Goal: Transaction & Acquisition: Book appointment/travel/reservation

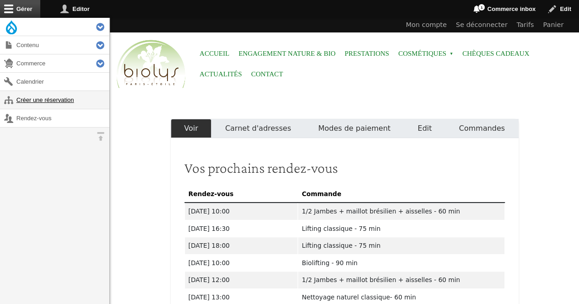
click at [74, 100] on link "Créer une réservation" at bounding box center [54, 100] width 109 height 18
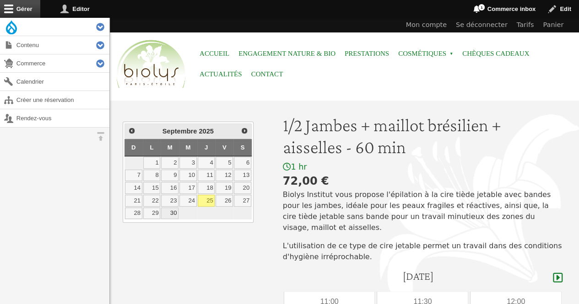
click at [170, 212] on link "30" at bounding box center [169, 214] width 17 height 12
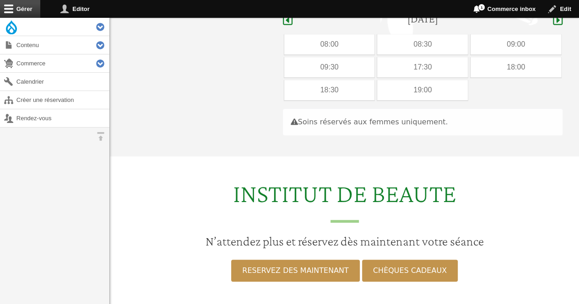
scroll to position [258, 0]
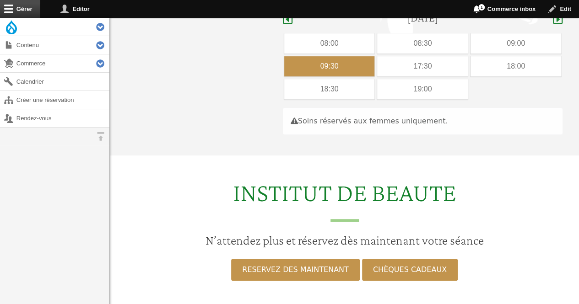
click at [314, 56] on div "09:30" at bounding box center [329, 66] width 91 height 20
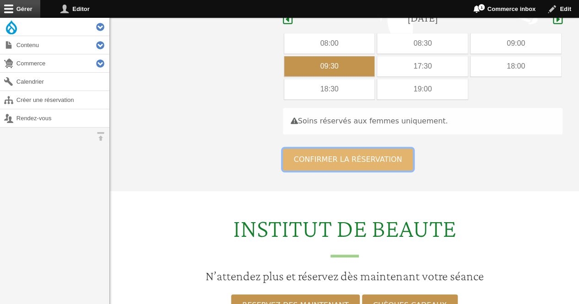
click at [304, 149] on button "Confirmer la réservation" at bounding box center [348, 160] width 130 height 22
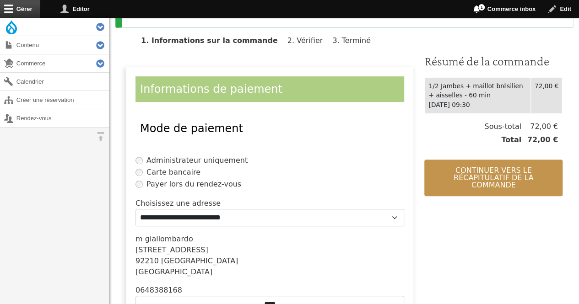
scroll to position [273, 0]
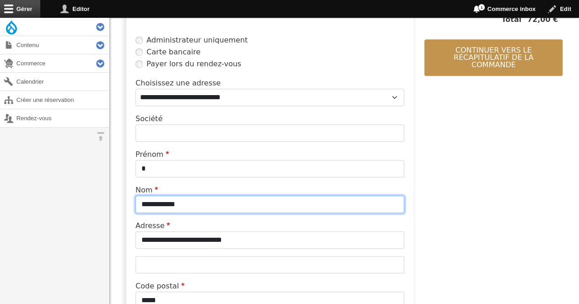
click at [214, 206] on input "**********" at bounding box center [269, 204] width 268 height 17
type input "*"
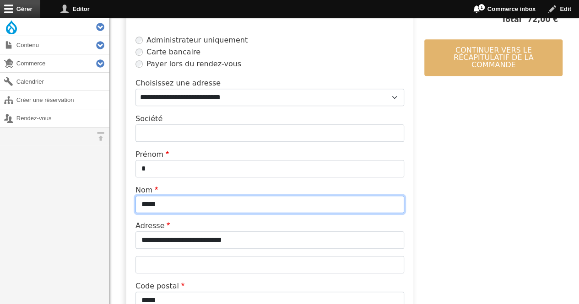
type input "*****"
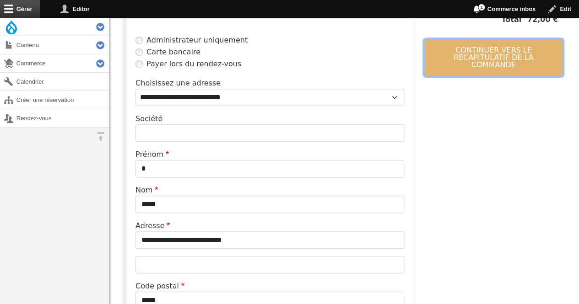
click at [472, 54] on button "Continuer vers le récapitulatif de la commande" at bounding box center [493, 57] width 138 height 37
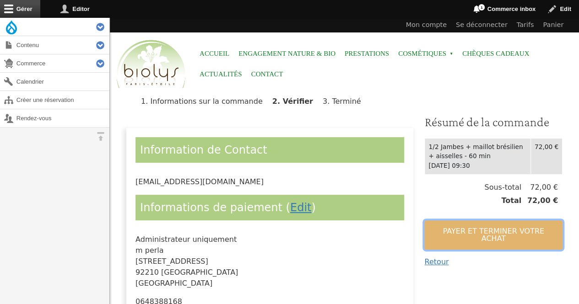
click at [444, 228] on button "Payer et terminer votre achat" at bounding box center [493, 234] width 138 height 29
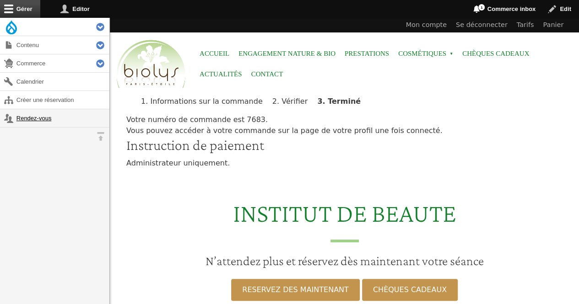
click at [48, 117] on link "Rendez-vous" at bounding box center [54, 118] width 109 height 18
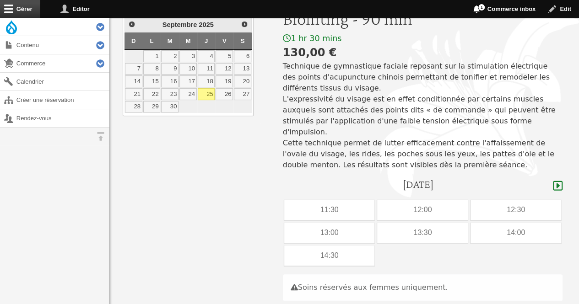
scroll to position [108, 0]
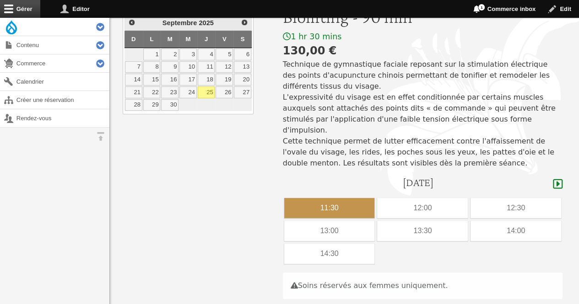
click at [314, 198] on div "11:30" at bounding box center [329, 208] width 91 height 20
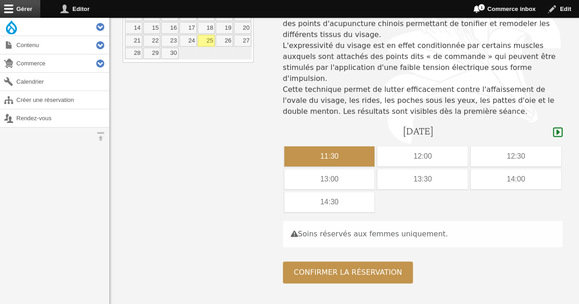
scroll to position [182, 0]
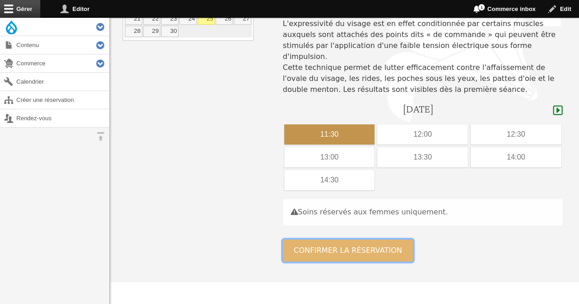
click at [321, 243] on button "Confirmer la réservation" at bounding box center [348, 251] width 130 height 22
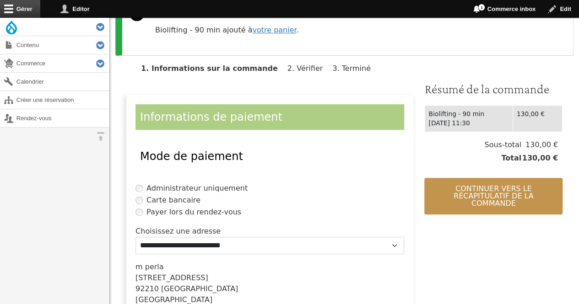
scroll to position [131, 0]
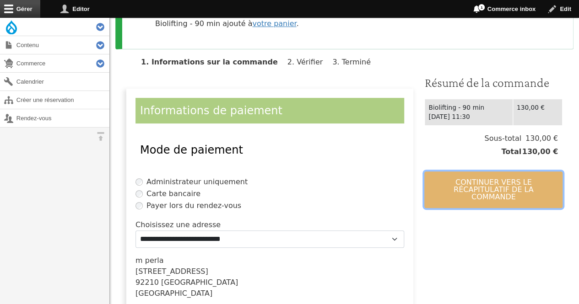
click at [498, 196] on button "Continuer vers le récapitulatif de la commande" at bounding box center [493, 189] width 138 height 37
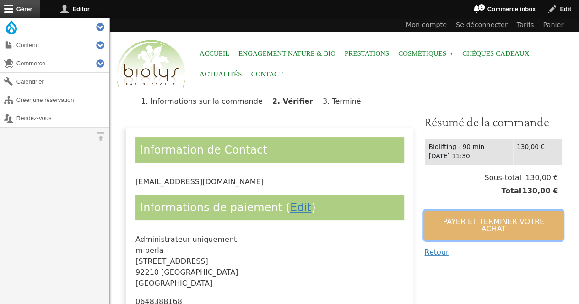
click at [483, 223] on button "Payer et terminer votre achat" at bounding box center [493, 225] width 138 height 29
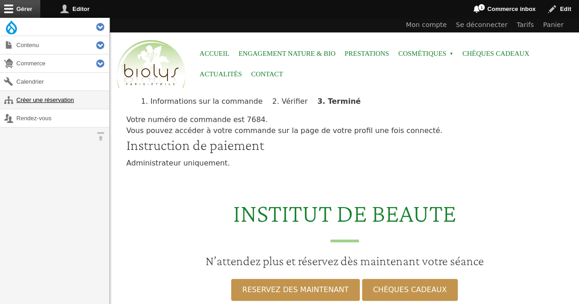
click at [43, 96] on link "Créer une réservation" at bounding box center [54, 100] width 109 height 18
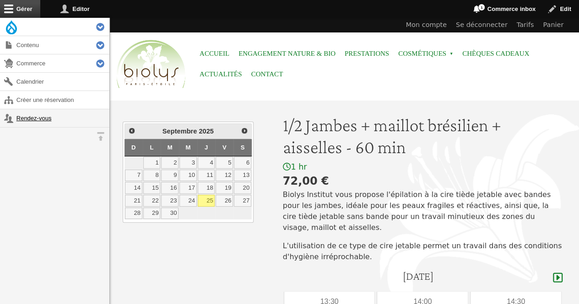
click at [45, 112] on link "Rendez-vous" at bounding box center [54, 118] width 109 height 18
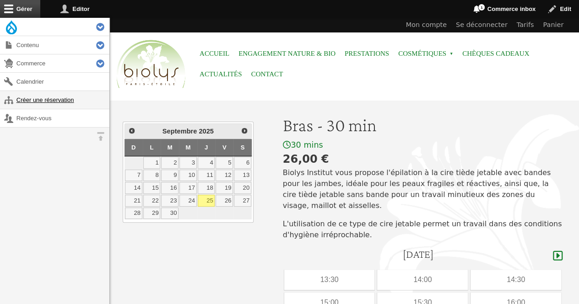
click at [63, 99] on link "Créer une réservation" at bounding box center [54, 100] width 109 height 18
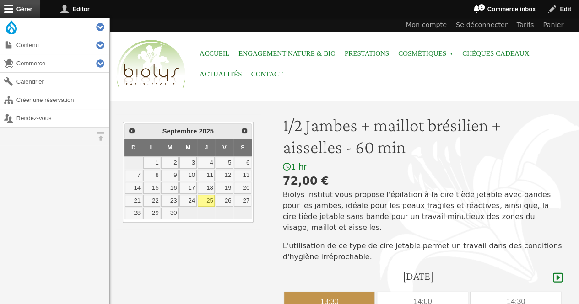
click at [343, 293] on div "13:30" at bounding box center [329, 302] width 91 height 20
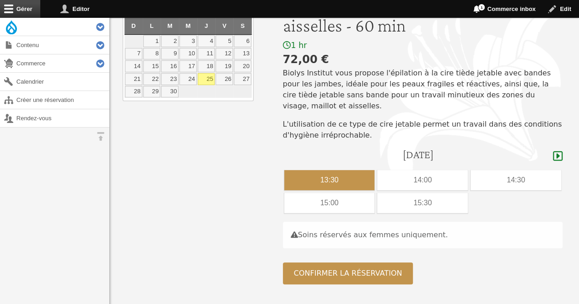
scroll to position [125, 0]
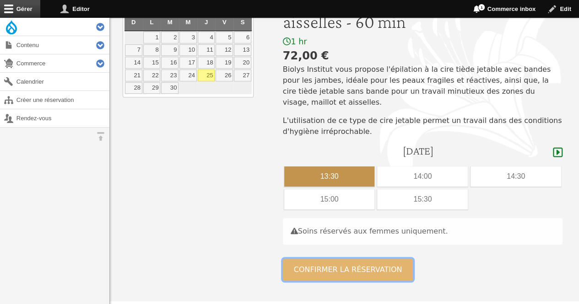
click at [334, 259] on button "Confirmer la réservation" at bounding box center [348, 270] width 130 height 22
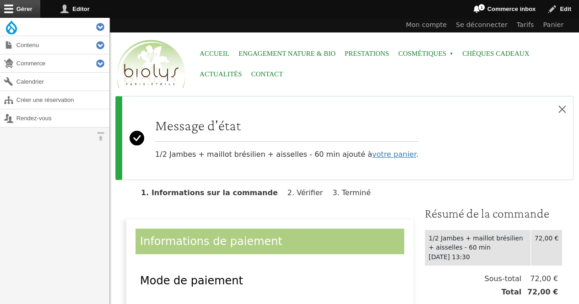
scroll to position [64, 0]
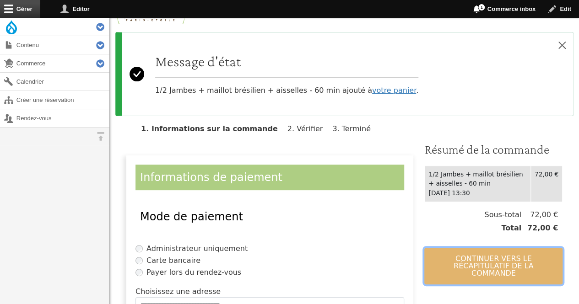
click at [448, 270] on button "Continuer vers le récapitulatif de la commande" at bounding box center [493, 266] width 138 height 37
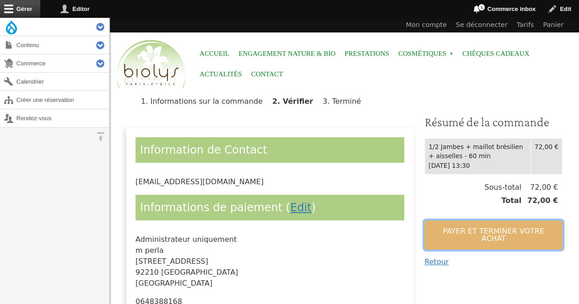
click at [455, 235] on button "Payer et terminer votre achat" at bounding box center [493, 234] width 138 height 29
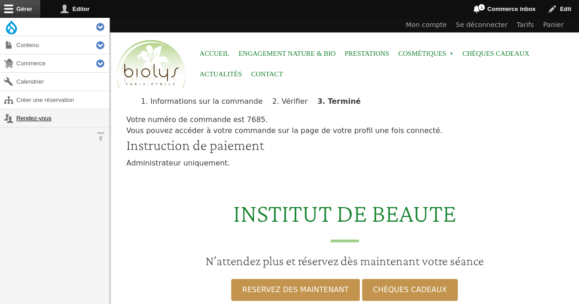
click at [46, 114] on link "Rendez-vous" at bounding box center [54, 118] width 109 height 18
